Goal: Task Accomplishment & Management: Complete application form

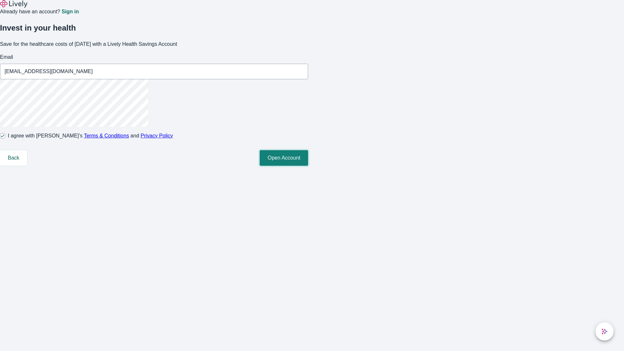
click at [308, 166] on button "Open Account" at bounding box center [283, 158] width 48 height 16
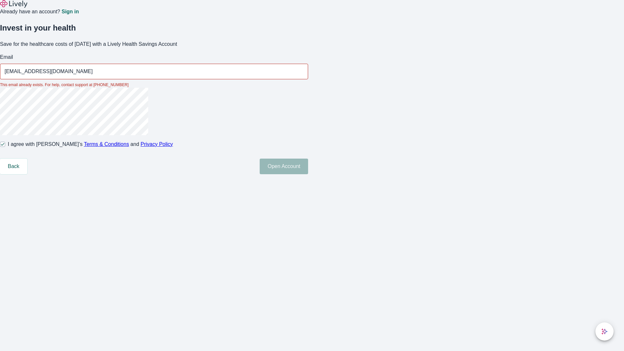
type input "[EMAIL_ADDRESS][DOMAIN_NAME]"
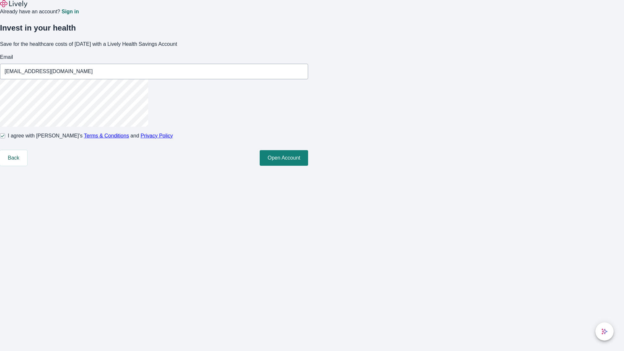
click at [5, 138] on input "I agree with Lively’s Terms & Conditions and Privacy Policy" at bounding box center [2, 135] width 5 height 5
checkbox input "false"
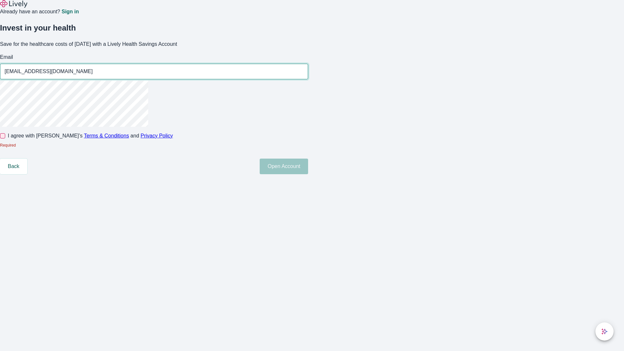
type input "[EMAIL_ADDRESS][DOMAIN_NAME]"
click at [5, 138] on input "I agree with Lively’s Terms & Conditions and Privacy Policy" at bounding box center [2, 135] width 5 height 5
checkbox input "true"
click at [308, 174] on button "Open Account" at bounding box center [283, 166] width 48 height 16
